Goal: Information Seeking & Learning: Learn about a topic

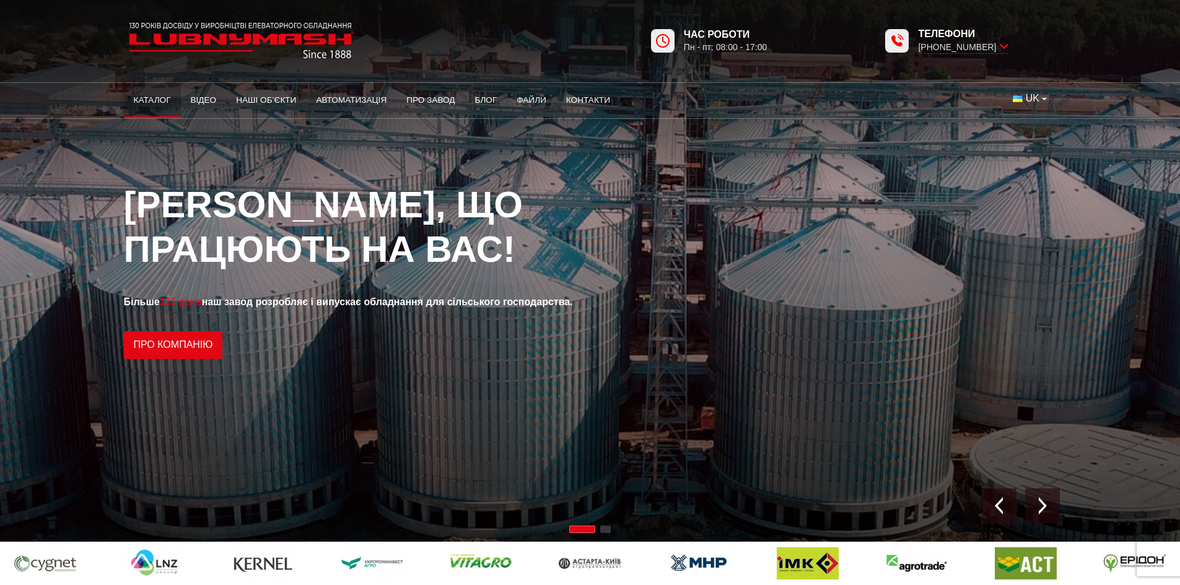
click at [145, 95] on link "Каталог" at bounding box center [152, 100] width 57 height 27
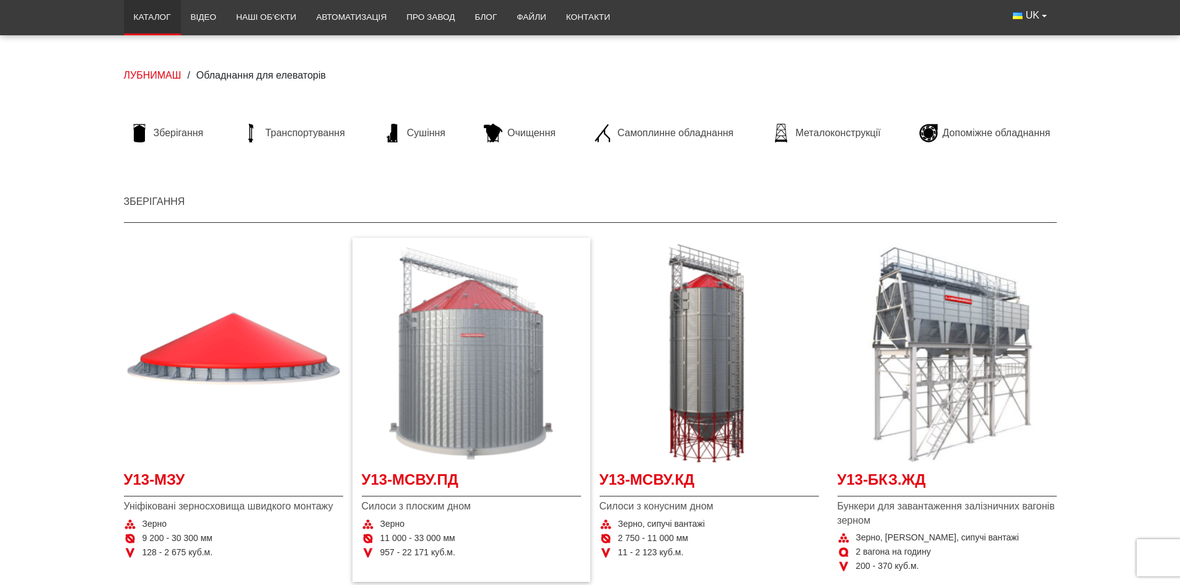
scroll to position [186, 0]
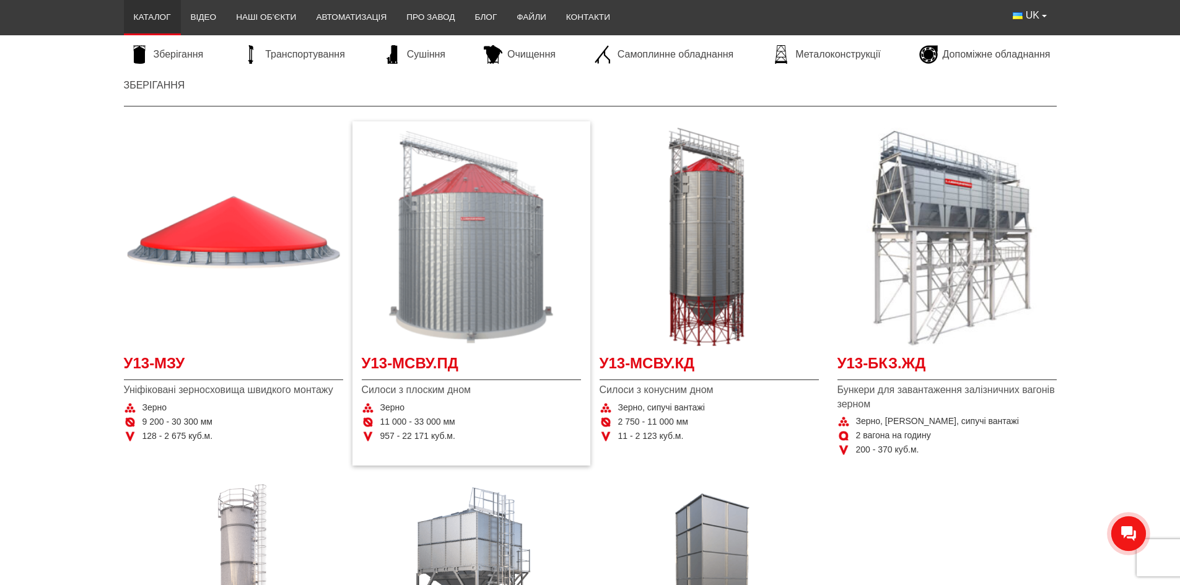
click at [476, 255] on img "Детальніше У13-МСВУ.ПД" at bounding box center [471, 237] width 219 height 219
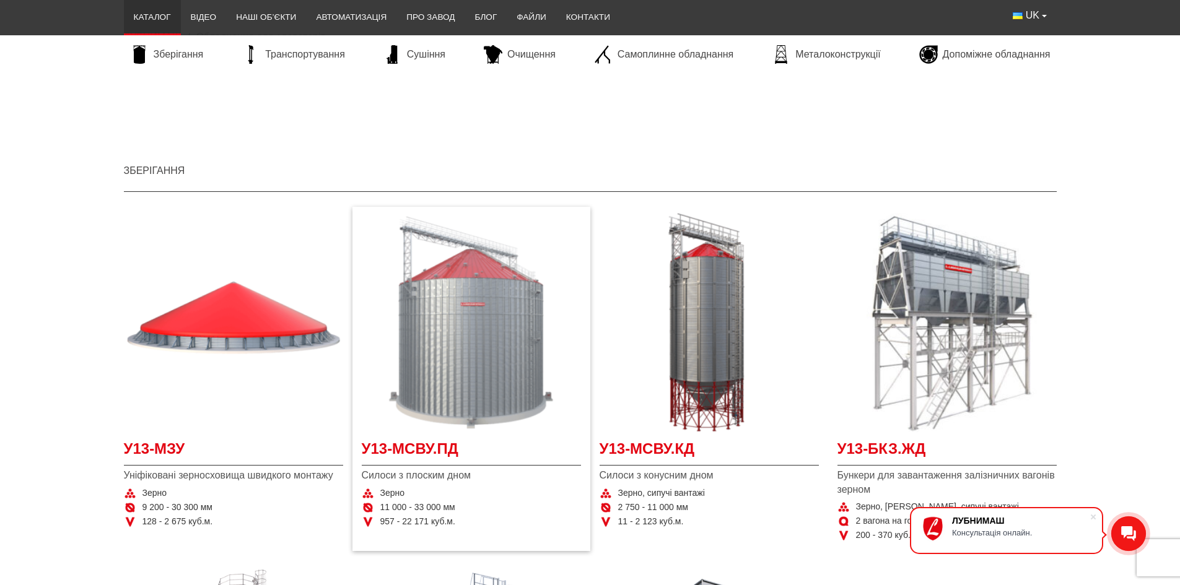
scroll to position [0, 0]
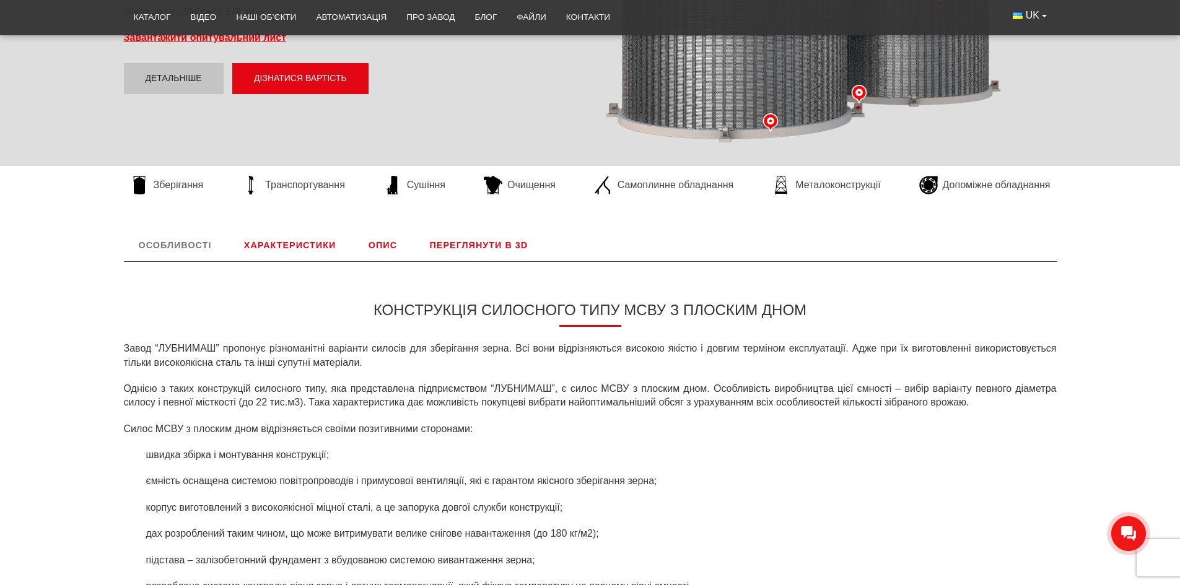
scroll to position [372, 0]
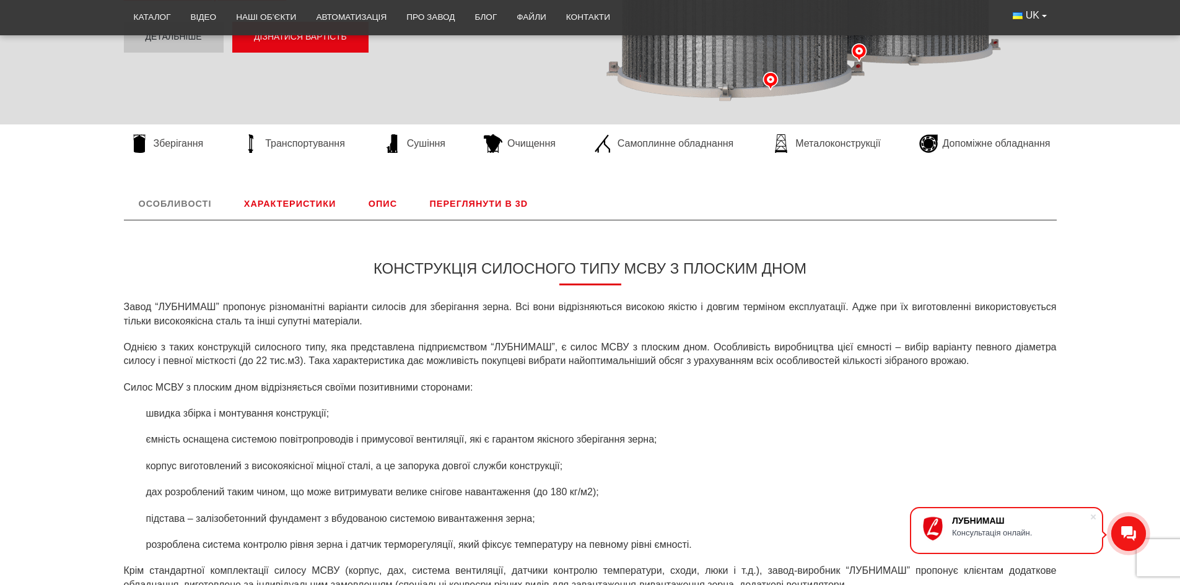
click at [306, 199] on link "Характеристики" at bounding box center [289, 204] width 121 height 32
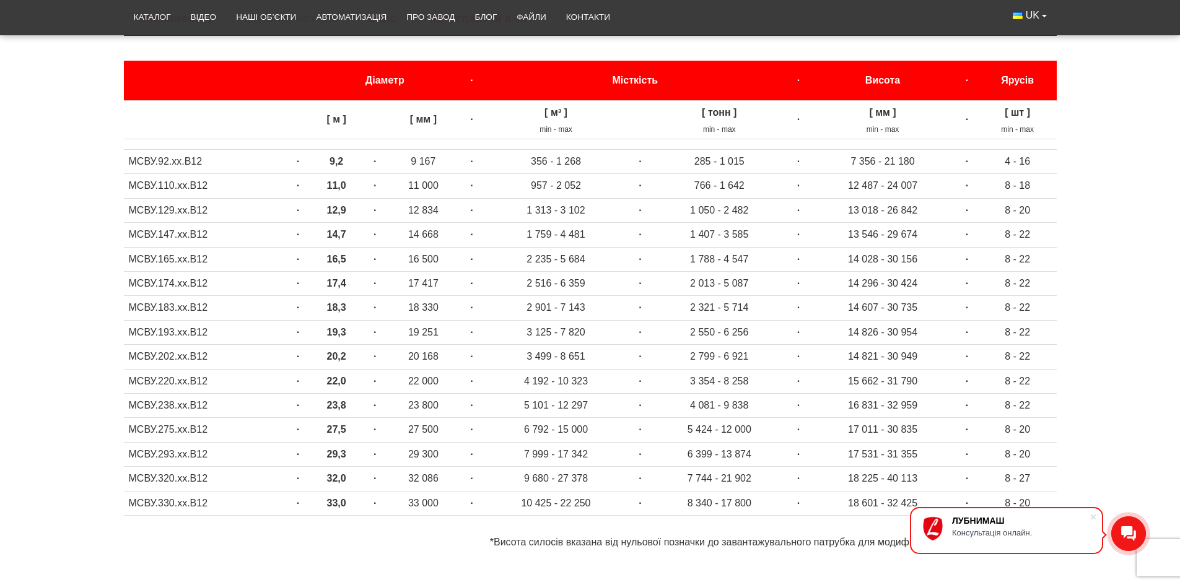
scroll to position [578, 0]
